Goal: Find specific page/section: Find specific page/section

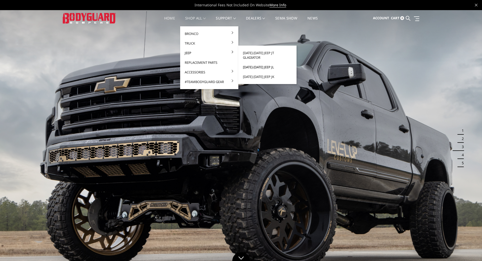
click at [260, 62] on link "[DATE]-[DATE] Jeep JL" at bounding box center [268, 67] width 54 height 10
